Goal: Information Seeking & Learning: Learn about a topic

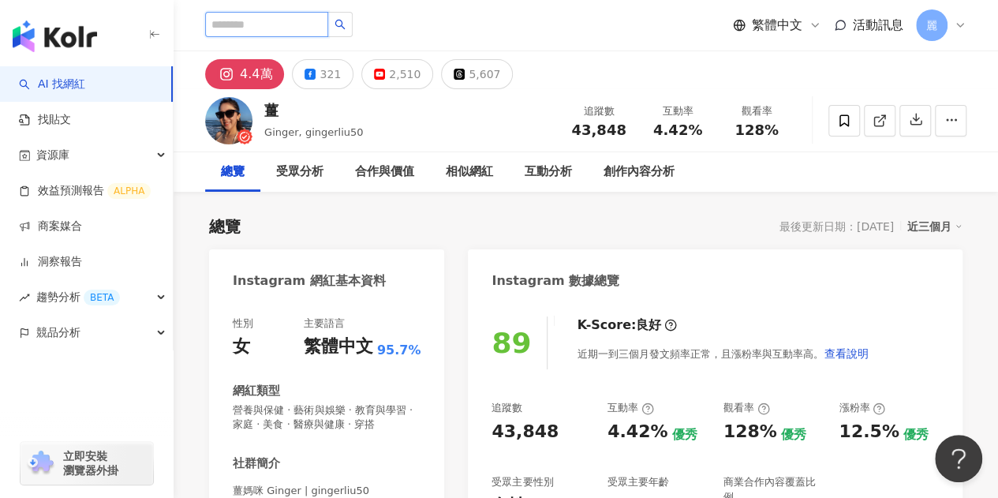
click at [308, 33] on input "search" at bounding box center [266, 24] width 123 height 25
paste input "**********"
type input "**********"
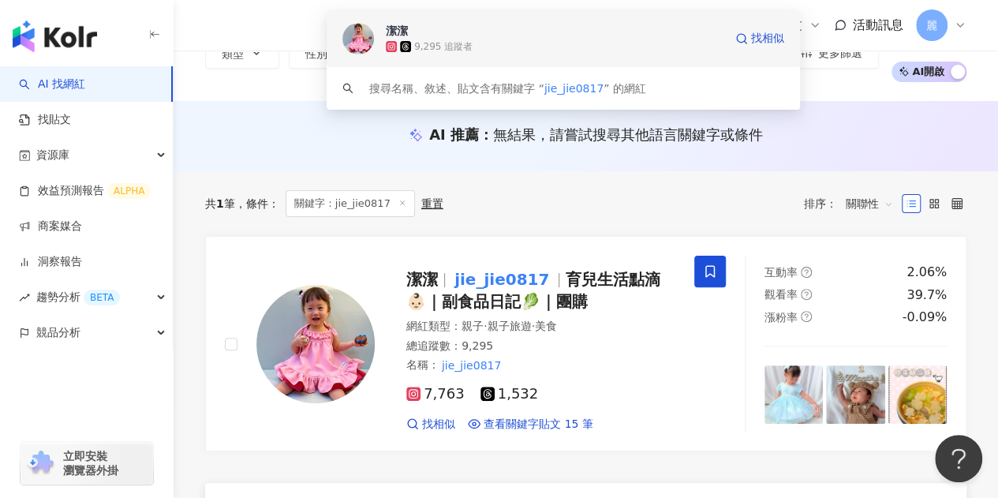
scroll to position [79, 0]
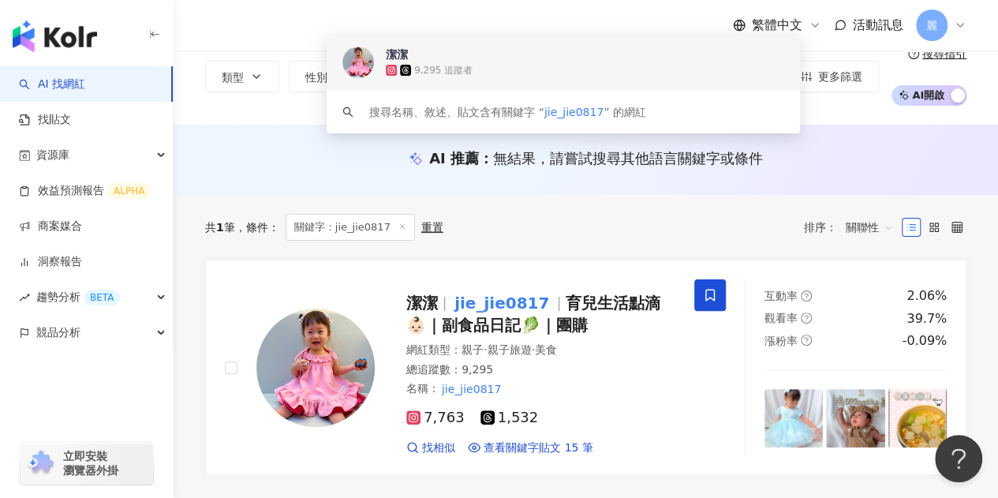
click at [237, 34] on div "繁體中文 活動訊息 麗" at bounding box center [586, 25] width 762 height 51
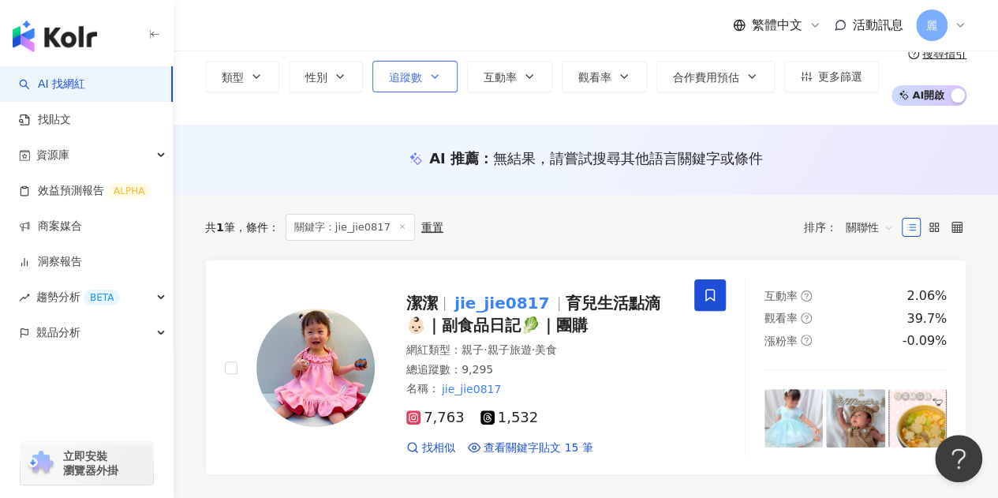
scroll to position [0, 0]
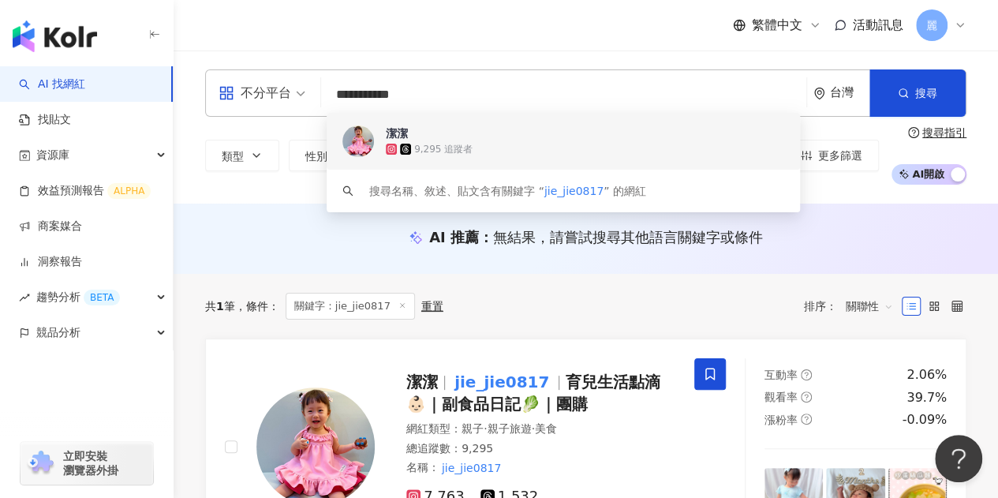
drag, startPoint x: 429, startPoint y: 99, endPoint x: 322, endPoint y: 99, distance: 107.4
click at [322, 99] on div "**********" at bounding box center [586, 92] width 762 height 47
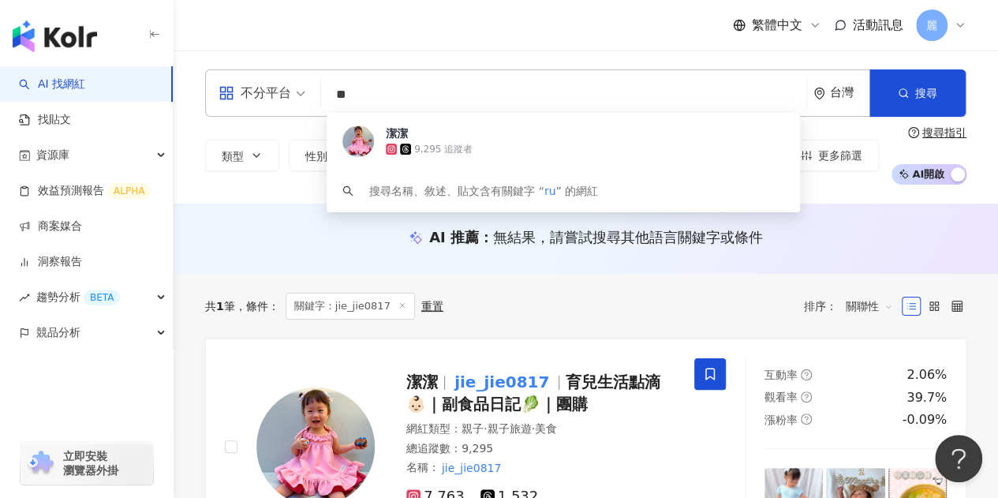
type input "*"
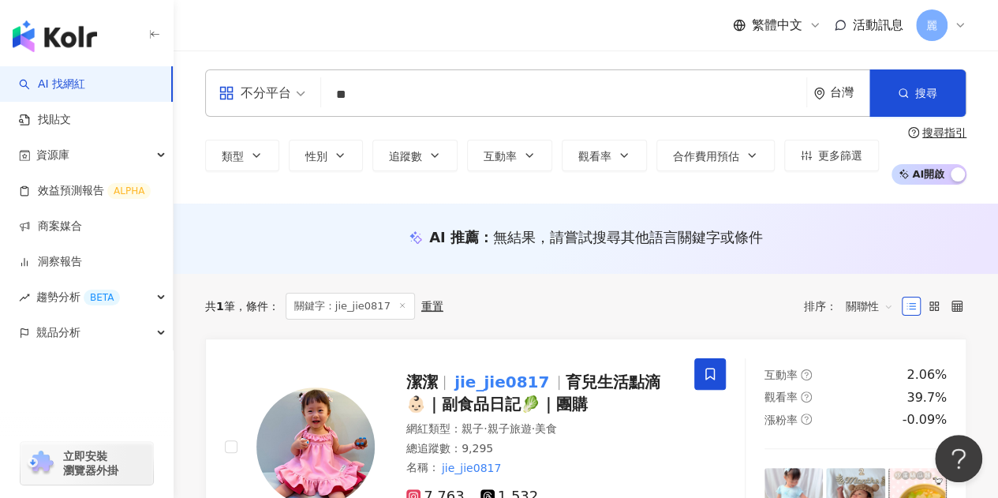
type input "*"
type input "***"
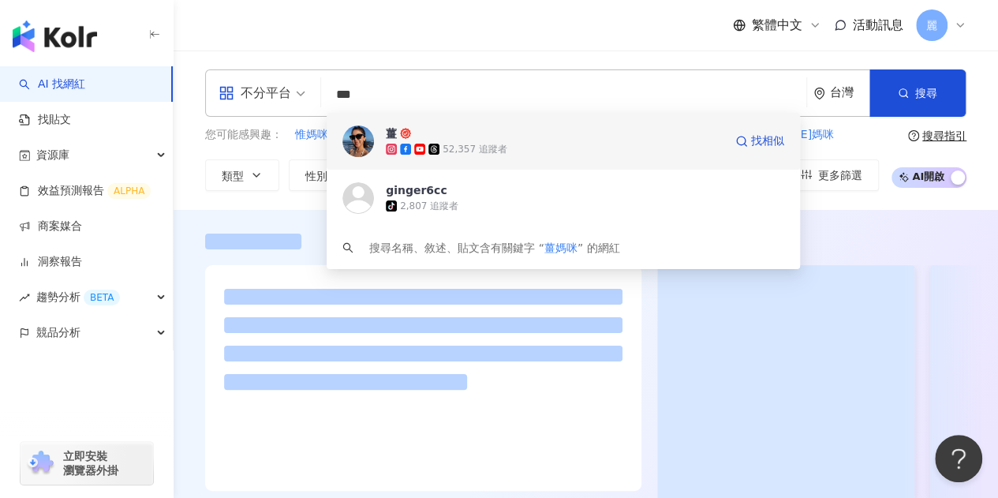
click at [394, 133] on div "薑" at bounding box center [391, 134] width 11 height 16
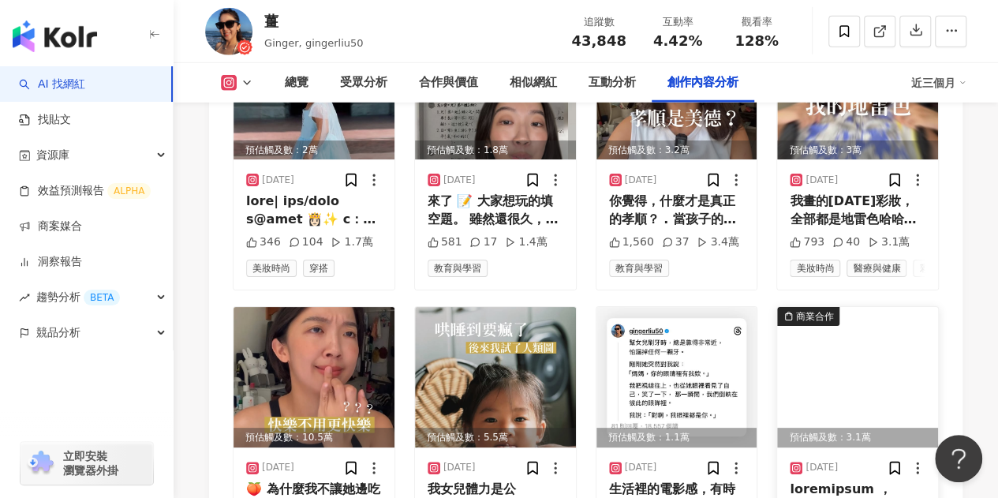
scroll to position [5288, 0]
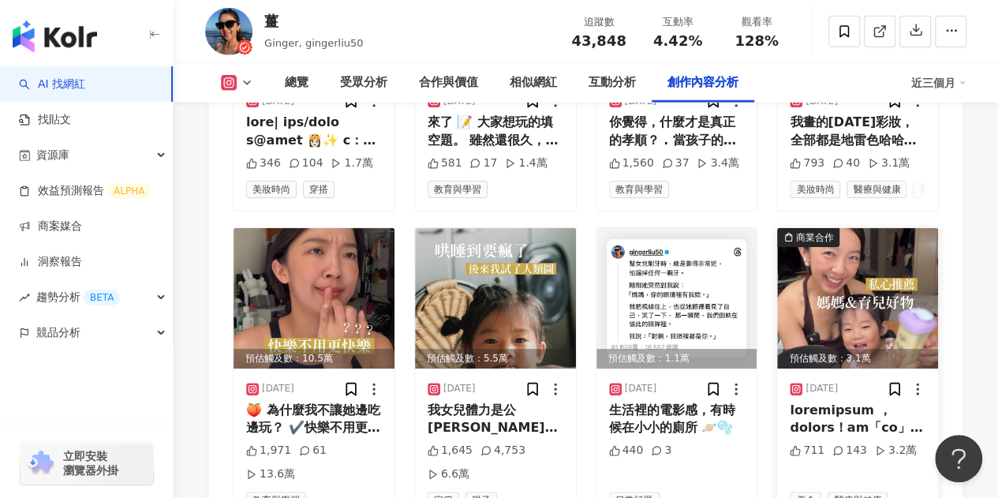
click at [830, 228] on img at bounding box center [857, 298] width 161 height 140
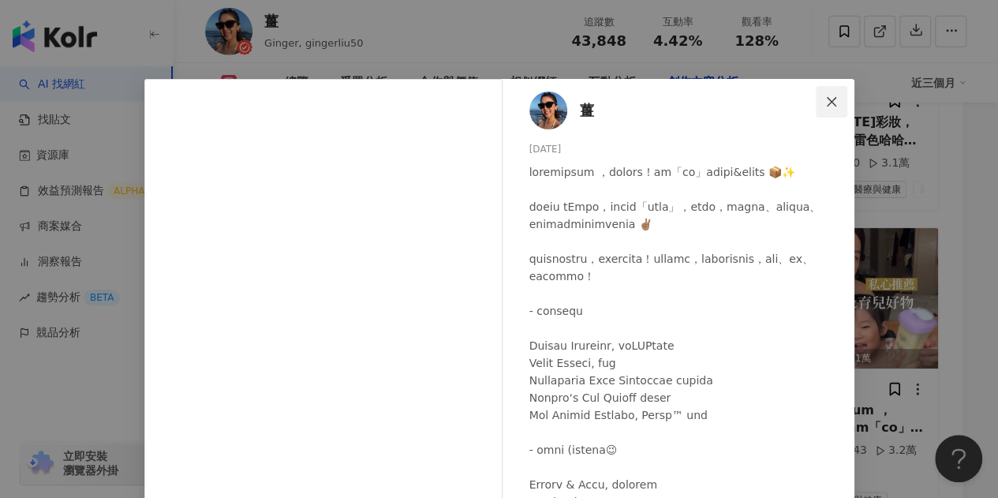
click at [826, 98] on icon "close" at bounding box center [832, 102] width 13 height 13
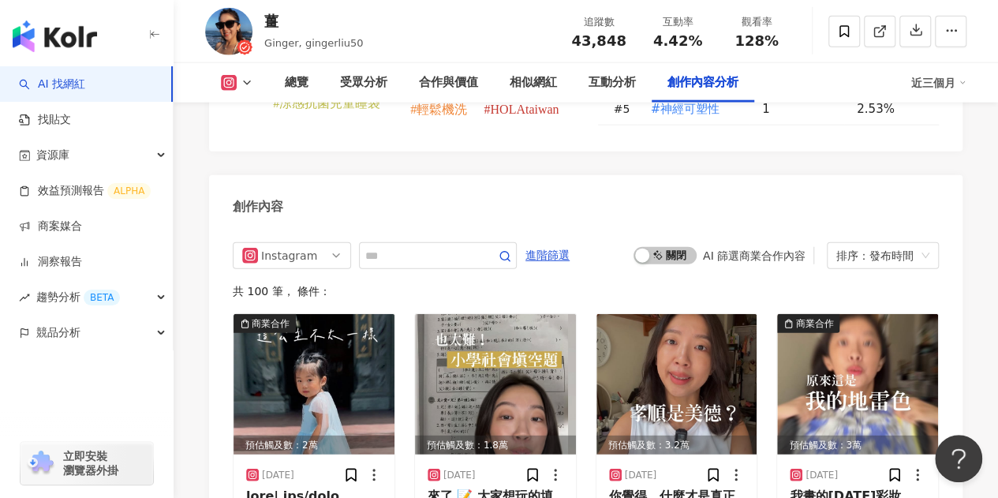
scroll to position [4894, 0]
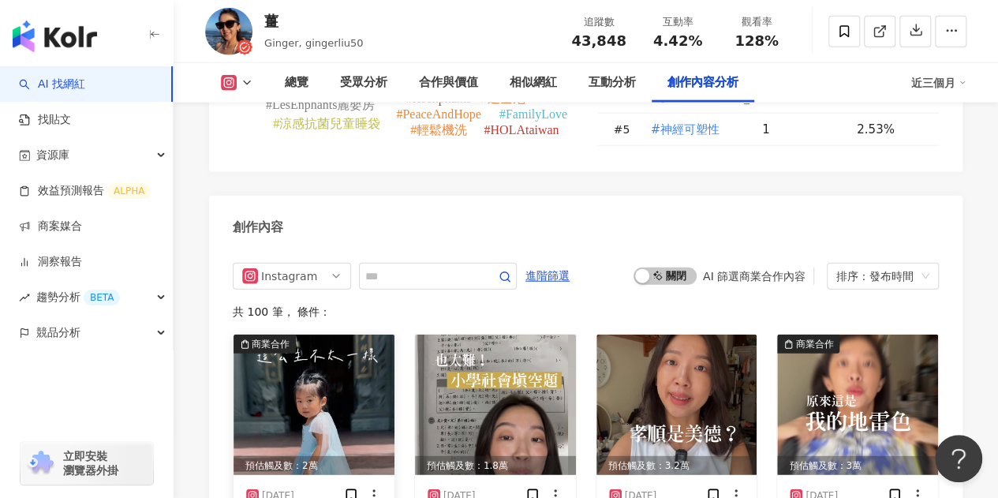
click at [351, 335] on img at bounding box center [314, 405] width 161 height 140
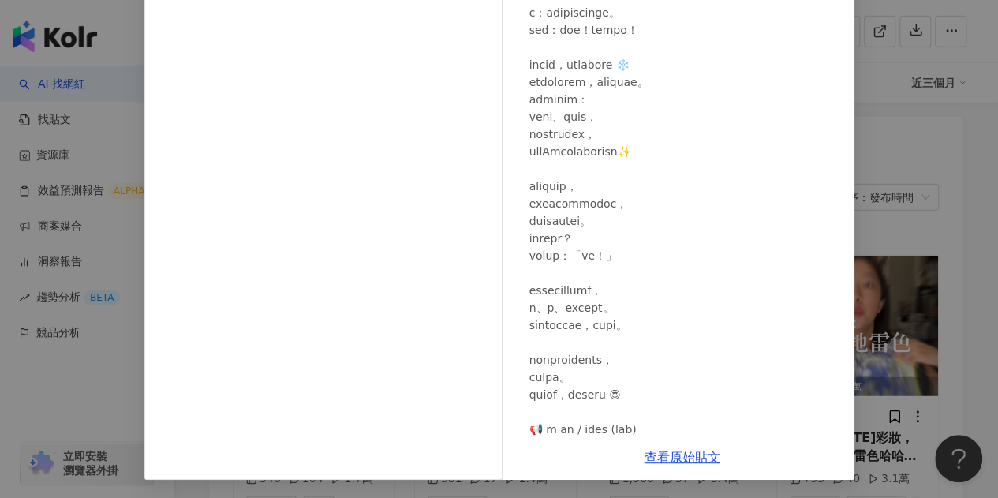
scroll to position [0, 0]
click at [880, 132] on div "薑 2025/8/14 346 104 1.7萬 查看原始貼文" at bounding box center [499, 249] width 998 height 498
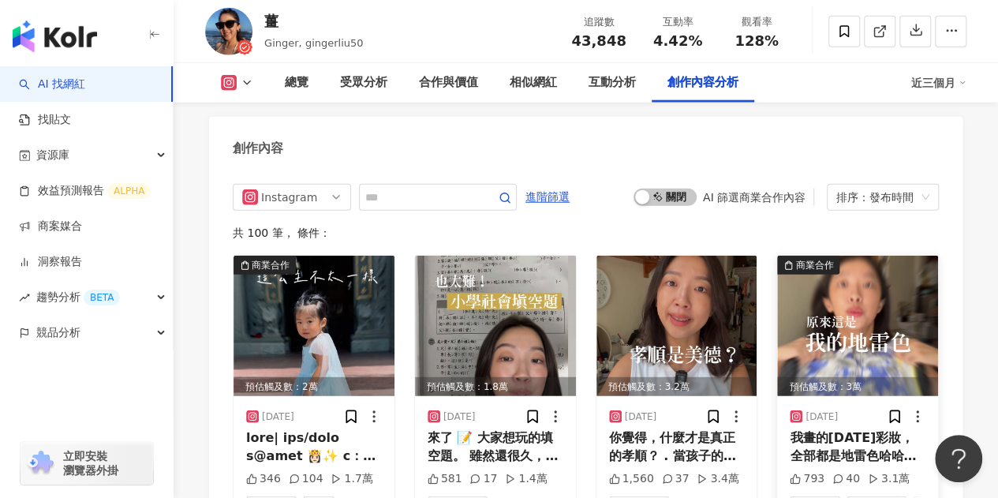
click at [818, 257] on div "商業合作" at bounding box center [815, 265] width 38 height 16
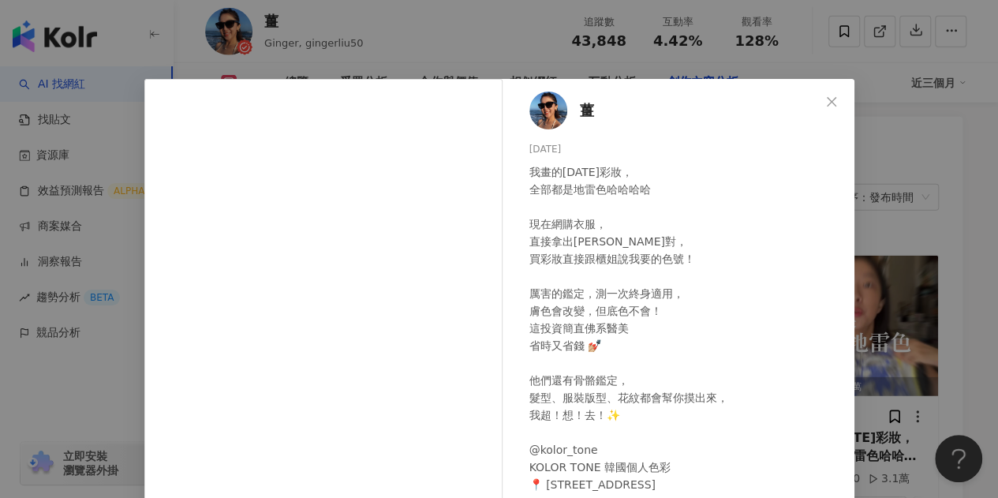
scroll to position [158, 0]
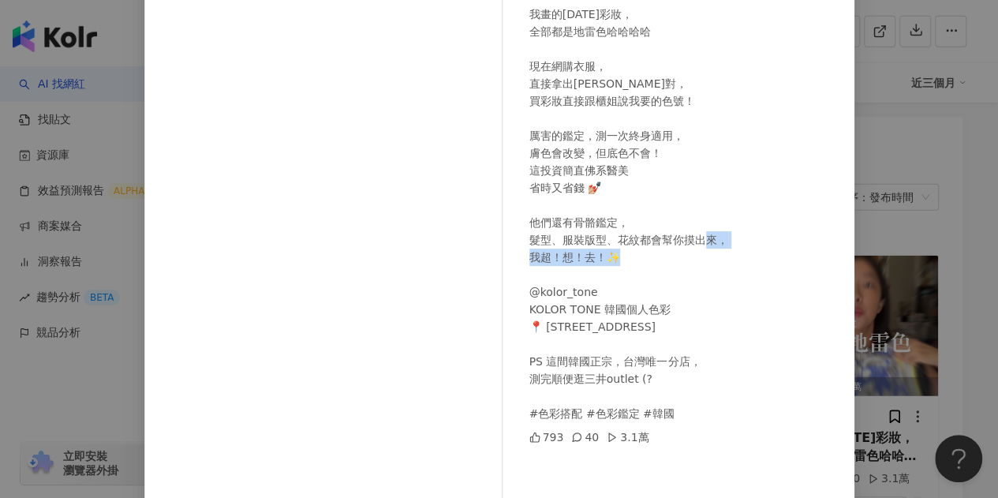
drag, startPoint x: 592, startPoint y: 291, endPoint x: 523, endPoint y: 294, distance: 68.7
click at [530, 294] on div "我畫的[DATE]彩妝， 全部都是地雷色哈哈哈哈 現在網購衣服， 直接拿出[PERSON_NAME]對， 買彩妝直接跟櫃姐說我要的色號！ 厲害的鑑定，測一次終…" at bounding box center [686, 214] width 313 height 417
copy div "olor_tone"
click at [952, 335] on div "薑 2025/8/7 我畫的10年彩妝， 全部都是地雷色哈哈哈哈 現在網購衣服， 直接拿出小卡比對， 買彩妝直接跟櫃姐說我要的色號！ 厲害的鑑定，測一次終身適…" at bounding box center [499, 249] width 998 height 498
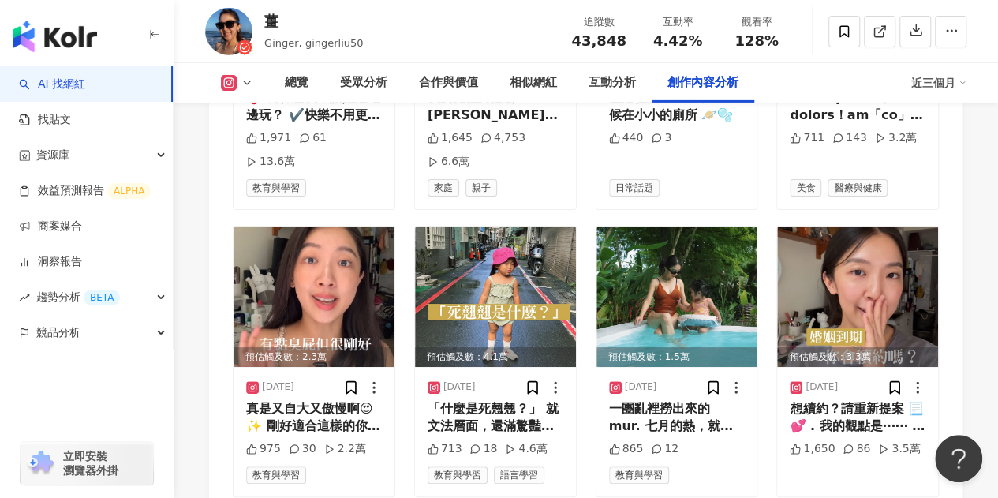
scroll to position [5683, 0]
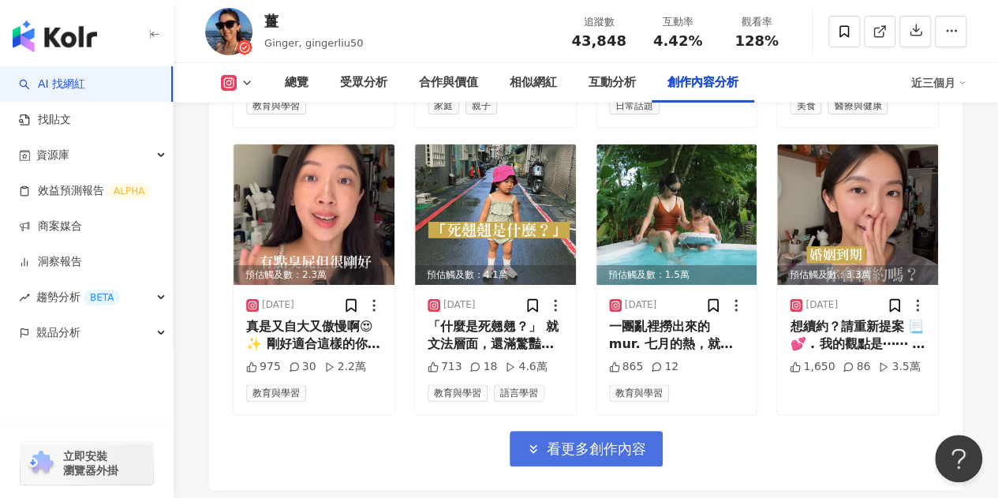
click at [579, 440] on span "看更多創作內容" at bounding box center [596, 448] width 99 height 17
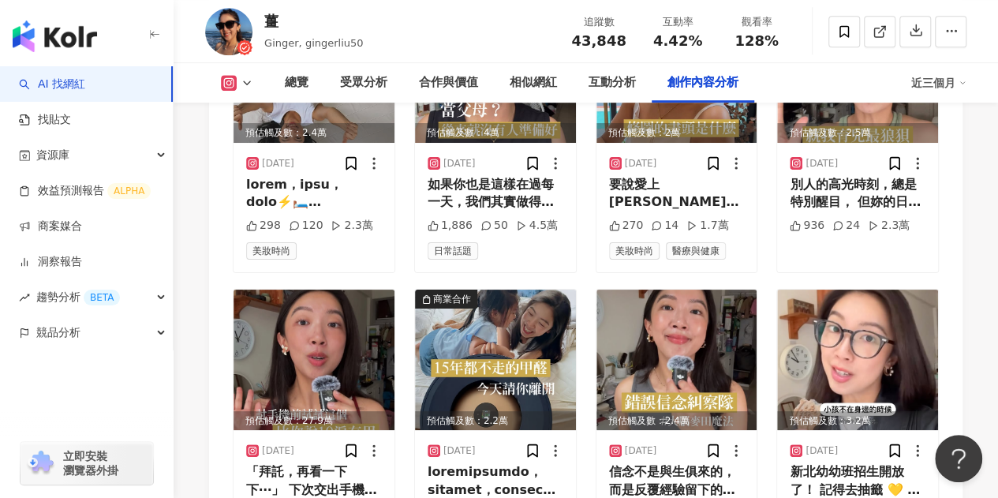
scroll to position [6472, 0]
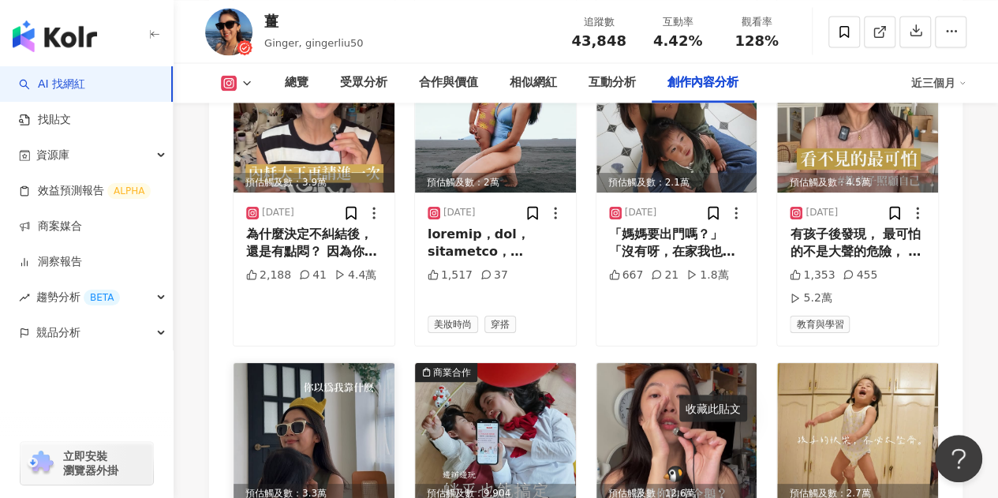
scroll to position [7339, 0]
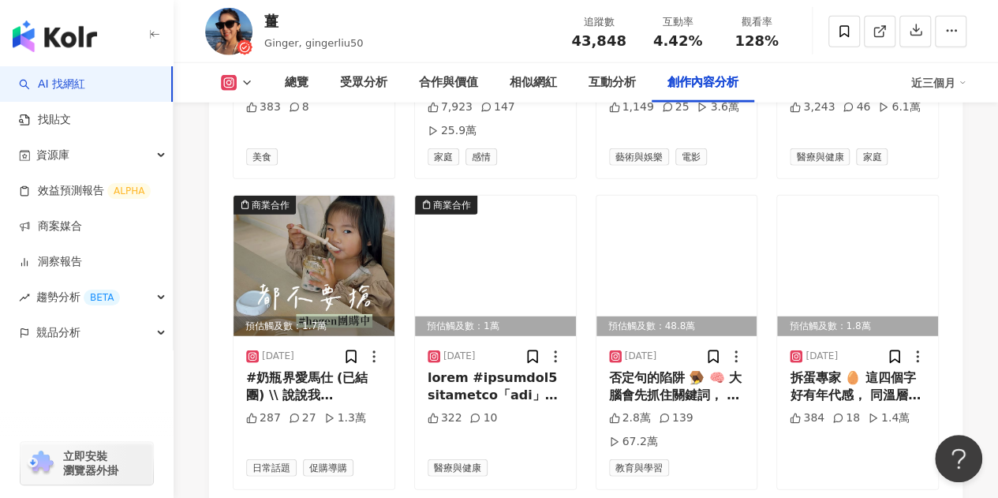
scroll to position [8207, 0]
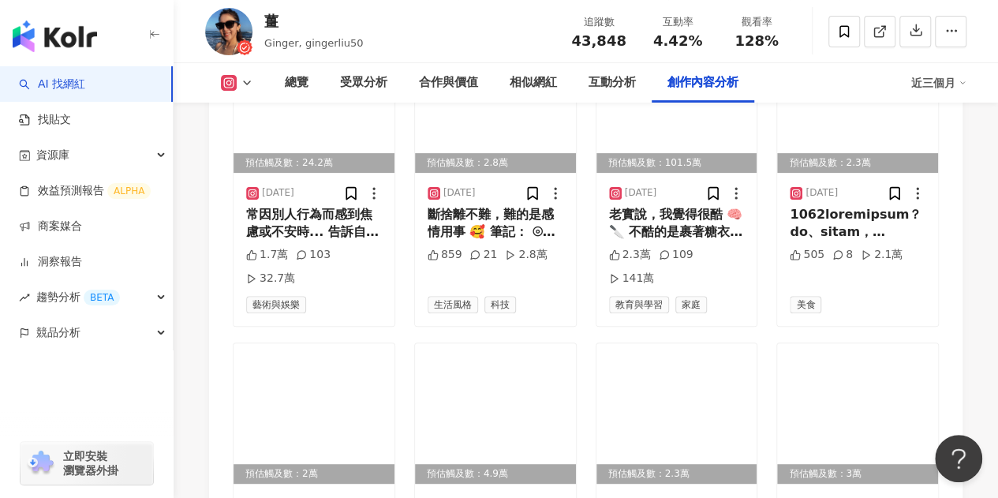
scroll to position [9155, 0]
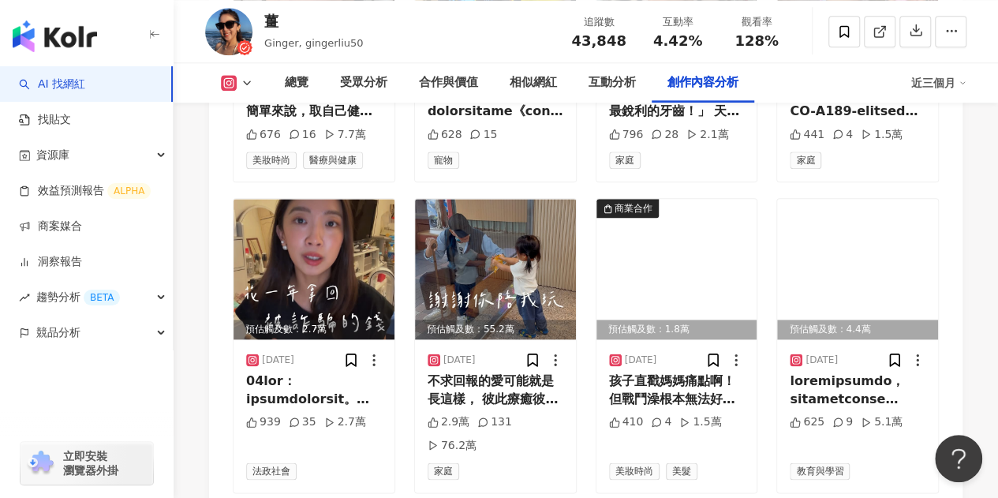
scroll to position [9944, 0]
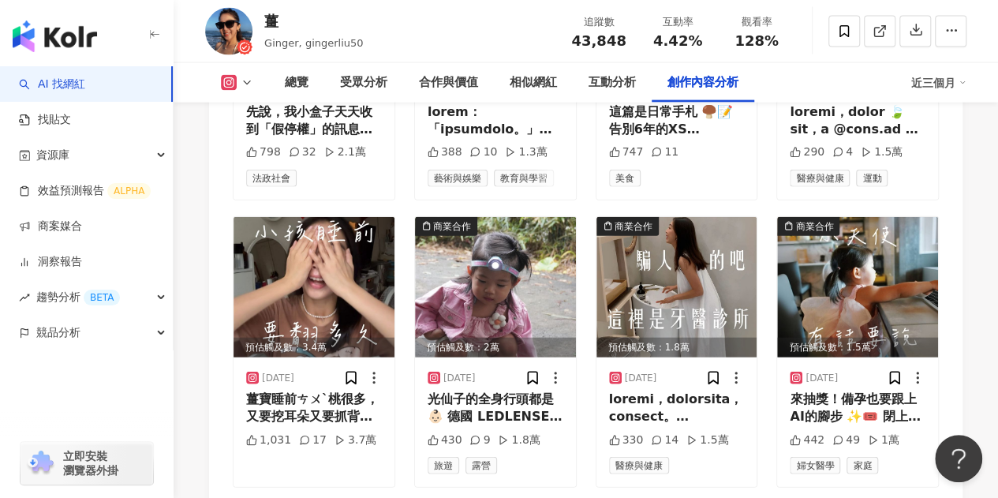
scroll to position [10812, 0]
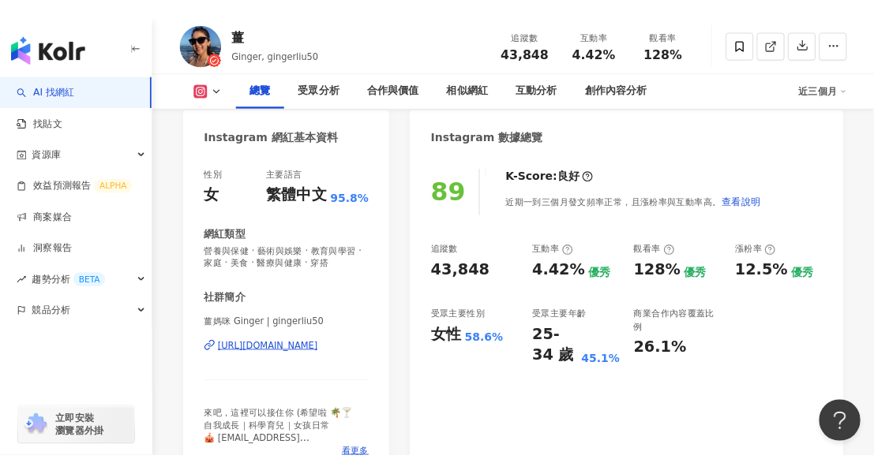
scroll to position [0, 0]
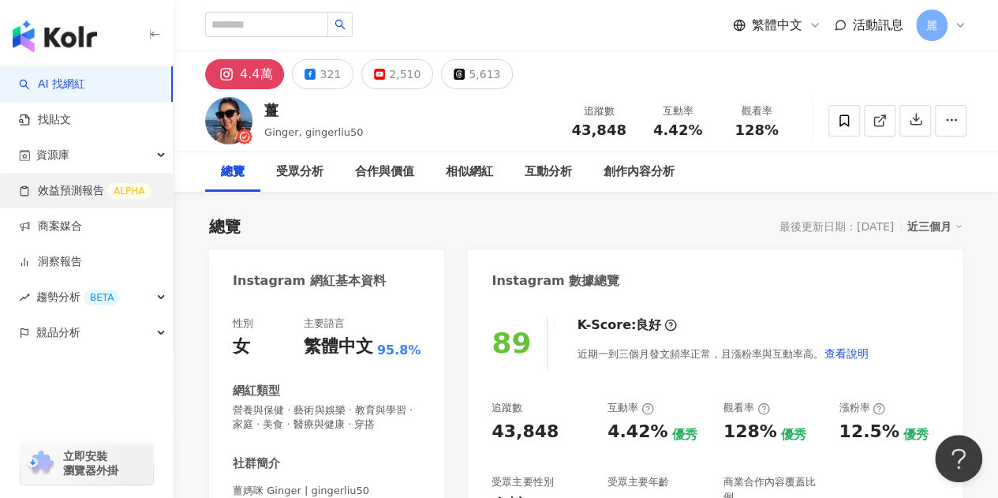
click at [92, 185] on link "效益預測報告 ALPHA" at bounding box center [85, 191] width 132 height 16
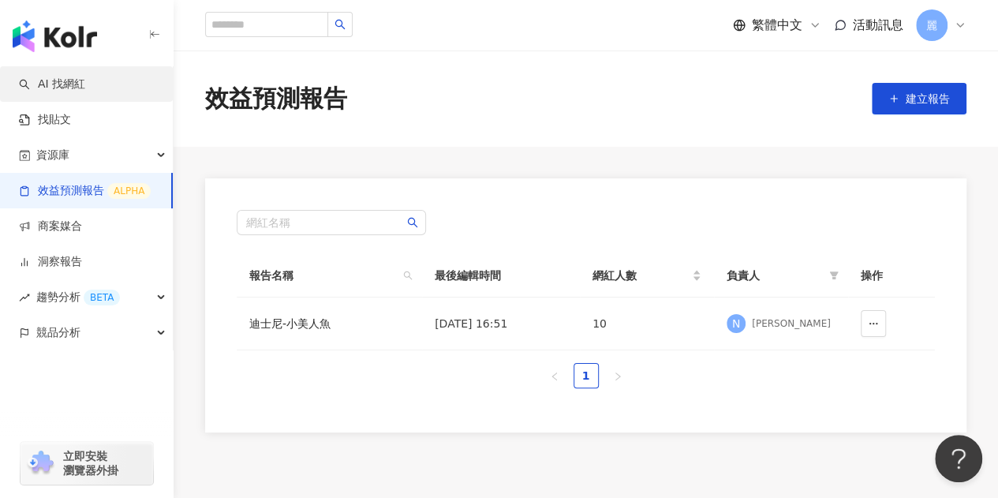
click at [69, 81] on link "AI 找網紅" at bounding box center [52, 85] width 66 height 16
